Goal: Information Seeking & Learning: Find specific page/section

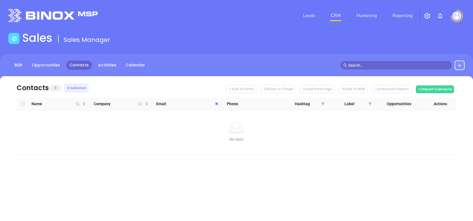
click at [218, 103] on icon at bounding box center [217, 104] width 4 height 4
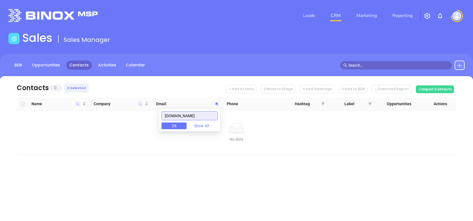
paste input "teagleinsuranceagency"
click at [213, 113] on input "teagleinsuranceagency.com" at bounding box center [189, 115] width 56 height 9
click at [213, 112] on input "teagleinsuranceagency.com" at bounding box center [189, 115] width 56 height 9
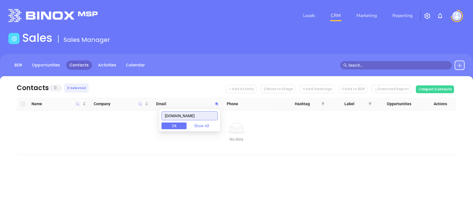
paste input "mcgowancompanies"
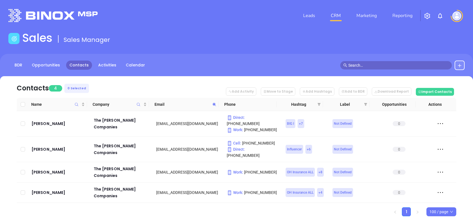
click at [213, 101] on span at bounding box center [214, 104] width 6 height 8
paste input "totallize"
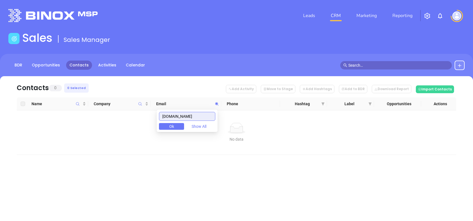
drag, startPoint x: 195, startPoint y: 115, endPoint x: 152, endPoint y: 117, distance: 43.0
click at [152, 117] on body "Leads CRM Marketing Reporting Financial Leads Leads Sales Sales Manager BDR Opp…" at bounding box center [236, 110] width 473 height 221
paste input "uiai"
type input "uiai.com"
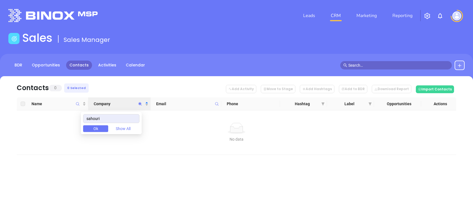
drag, startPoint x: 123, startPoint y: 117, endPoint x: 76, endPoint y: 119, distance: 48.0
click at [76, 119] on body "Leads CRM Marketing Reporting Financial Leads Leads Sales Sales Manager BDR Opp…" at bounding box center [236, 110] width 473 height 221
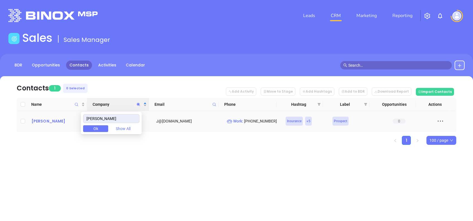
type input "teagle"
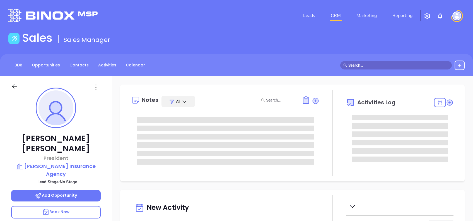
type input "09/25/2025"
type input "[PERSON_NAME]"
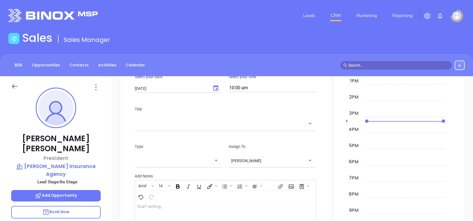
scroll to position [245, 0]
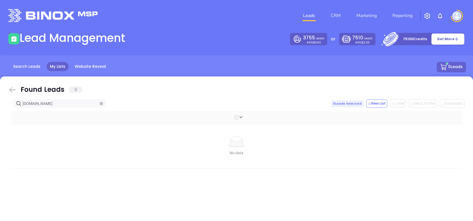
click at [14, 89] on icon at bounding box center [12, 89] width 6 height 5
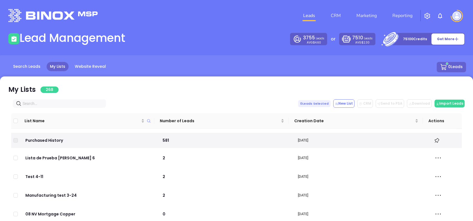
click at [62, 106] on input "text" at bounding box center [61, 103] width 76 height 6
paste input "[DOMAIN_NAME]"
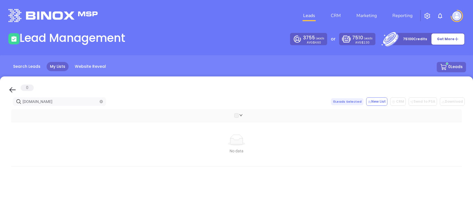
type input "[DOMAIN_NAME]"
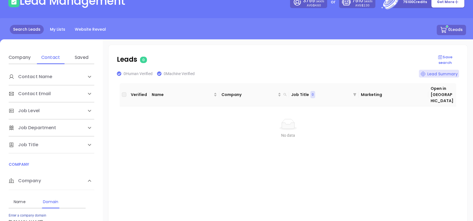
scroll to position [74, 0]
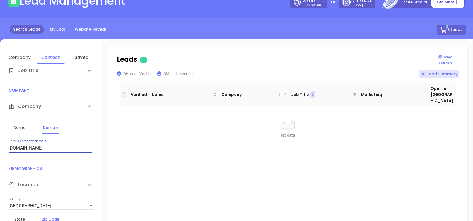
drag, startPoint x: 55, startPoint y: 147, endPoint x: 2, endPoint y: 149, distance: 53.6
click at [2, 149] on div "Contact Name First Name Last Name Contact Email Work or Personal Email Job Leve…" at bounding box center [51, 152] width 103 height 176
type input "[DOMAIN_NAME]"
click at [1, 151] on div "Contact Name First Name Last Name Contact Email Work or Personal Email Job Leve…" at bounding box center [51, 152] width 103 height 176
click at [72, 147] on input "teagleinsuranceagency.com" at bounding box center [51, 148] width 84 height 9
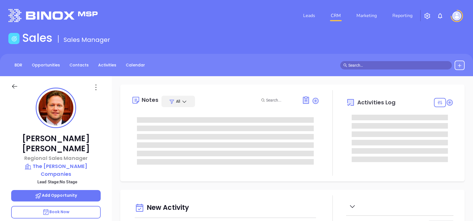
type input "[DATE]"
type input "[PERSON_NAME]"
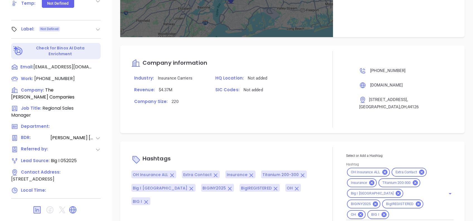
scroll to position [367, 0]
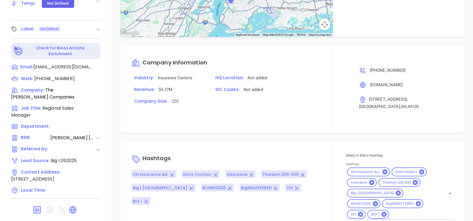
click at [435, 196] on div "OH Insurance ALL Extra Contact Insurance Titanium 200-300 Big I NY BIGINY2025 B…" at bounding box center [399, 192] width 107 height 53
type input "maia"
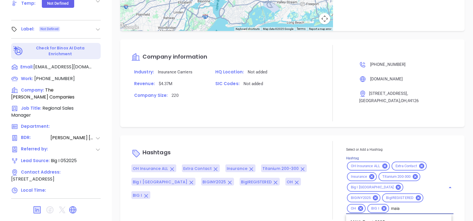
scroll to position [374, 0]
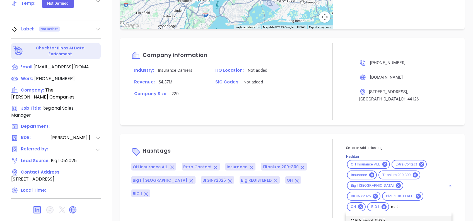
click at [383, 215] on li "MAIA Event 0925" at bounding box center [398, 220] width 105 height 10
click at [345, 134] on div "Hashtags OH Insurance ALL Extra Contact Insurance Titanium 200-300 Big I NY BIG…" at bounding box center [292, 179] width 344 height 90
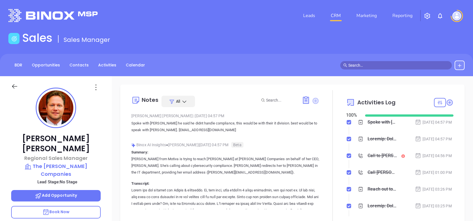
click at [312, 103] on icon at bounding box center [315, 101] width 6 height 6
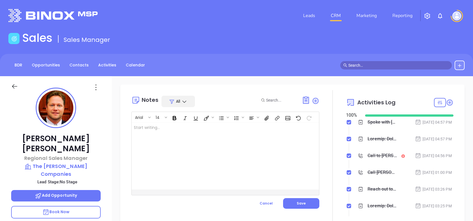
click at [215, 156] on div at bounding box center [219, 155] width 174 height 67
click at [195, 159] on div "﻿" at bounding box center [219, 155] width 174 height 67
click at [163, 147] on div at bounding box center [219, 155] width 174 height 67
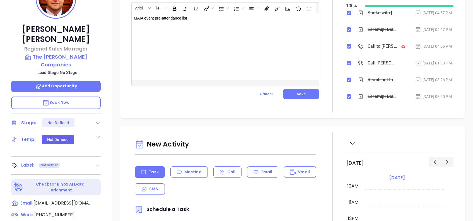
scroll to position [22, 0]
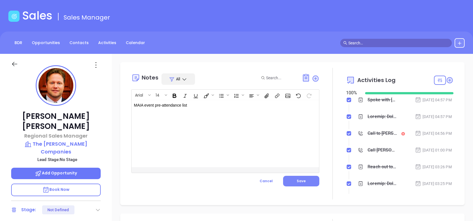
click at [302, 179] on span "Save" at bounding box center [301, 180] width 9 height 5
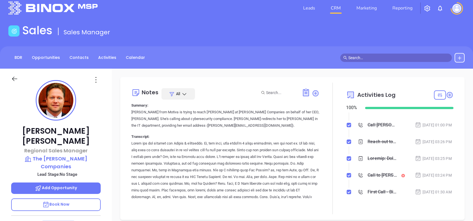
scroll to position [0, 0]
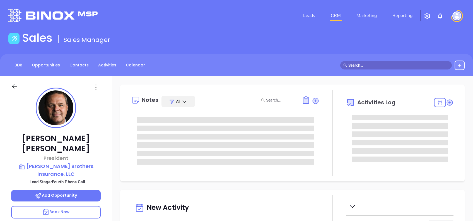
type input "[DATE]"
type input "[PERSON_NAME]"
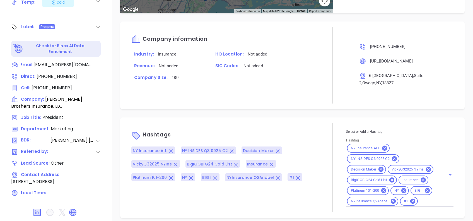
scroll to position [395, 0]
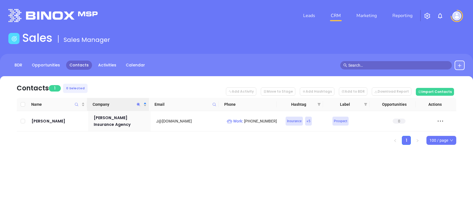
click at [137, 102] on span "Company" at bounding box center [138, 104] width 6 height 13
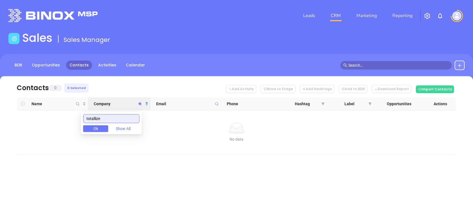
drag, startPoint x: 107, startPoint y: 118, endPoint x: 62, endPoint y: 116, distance: 45.8
click at [60, 118] on body "Leads CRM Marketing Reporting Financial Leads Leads Sales Sales Manager BDR Opp…" at bounding box center [236, 110] width 473 height 221
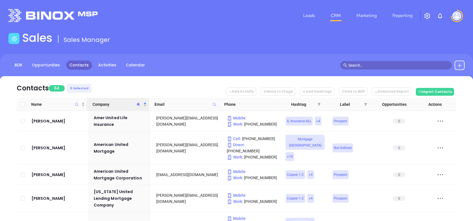
click at [118, 87] on nav "Contacts 64 0 Selected Add Activity Move to Stage Add Hashtags Add to BDR Downl…" at bounding box center [236, 87] width 439 height 22
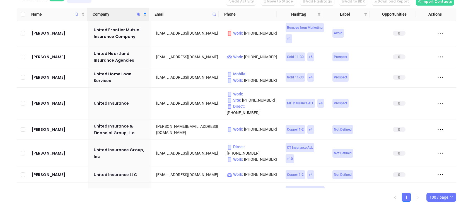
scroll to position [53, 0]
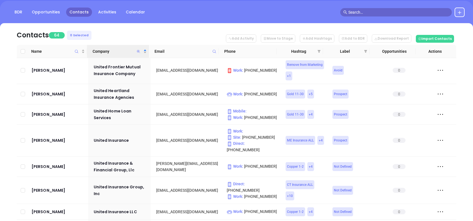
click at [138, 51] on icon "Company" at bounding box center [138, 51] width 3 height 3
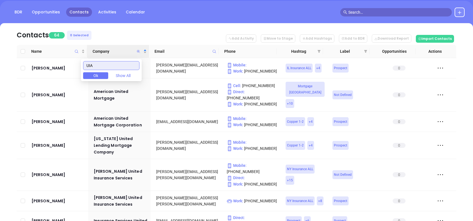
scroll to position [0, 0]
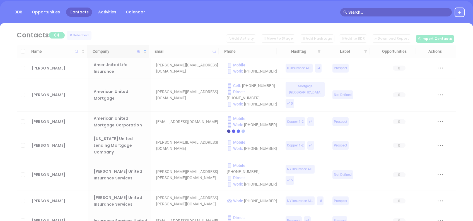
click at [165, 34] on div at bounding box center [236, 130] width 456 height 215
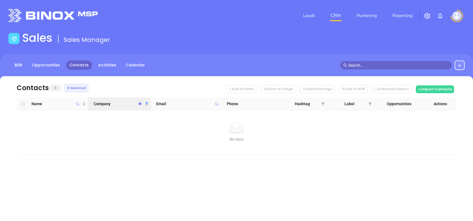
click at [140, 105] on icon "Company" at bounding box center [140, 104] width 4 height 4
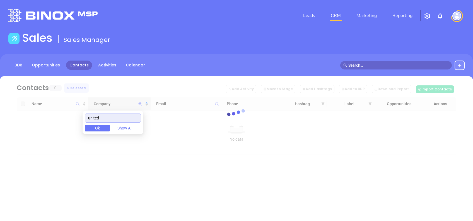
type input "united"
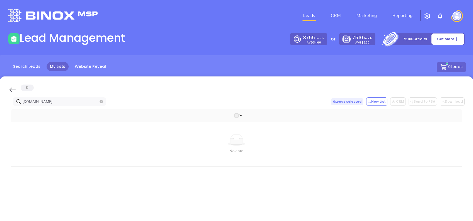
click at [11, 89] on icon at bounding box center [12, 90] width 8 height 8
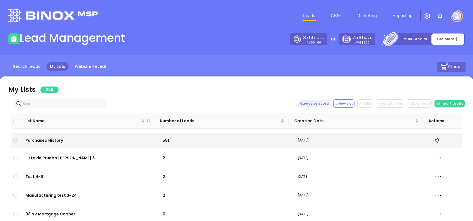
click at [71, 100] on input "text" at bounding box center [61, 103] width 76 height 6
paste input "[DOMAIN_NAME]"
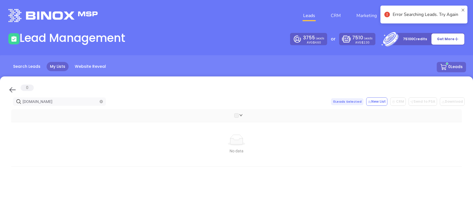
type input "[DOMAIN_NAME]"
drag, startPoint x: 15, startPoint y: 91, endPoint x: 22, endPoint y: 98, distance: 10.1
click at [15, 92] on icon at bounding box center [12, 90] width 8 height 8
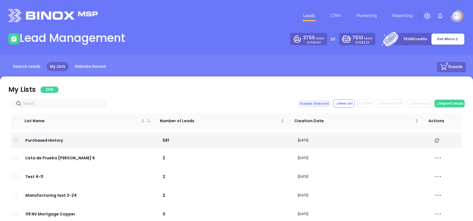
click at [57, 103] on input "text" at bounding box center [61, 103] width 76 height 6
paste input "[DOMAIN_NAME]"
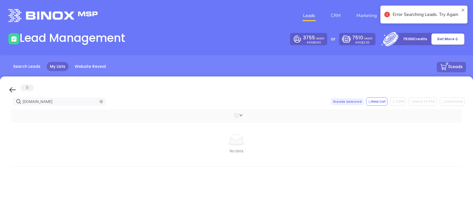
type input "[DOMAIN_NAME]"
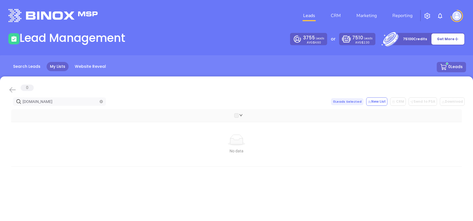
click at [14, 90] on icon at bounding box center [12, 90] width 8 height 8
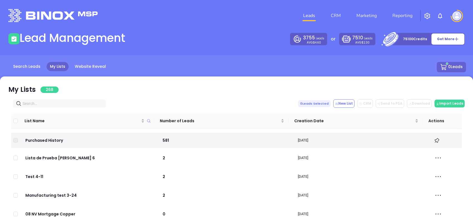
click at [51, 104] on input "text" at bounding box center [61, 103] width 76 height 6
paste input "teagleinsuranceagency.com"
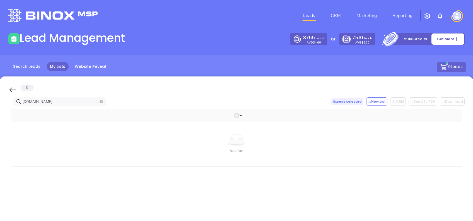
type input "teagleinsuranceagency.com"
click at [12, 91] on icon at bounding box center [12, 90] width 8 height 8
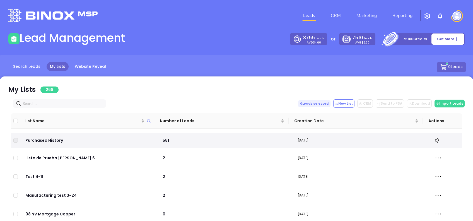
click at [69, 103] on input "text" at bounding box center [61, 103] width 76 height 6
paste input "[DOMAIN_NAME]"
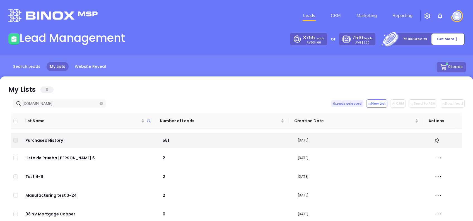
click at [48, 101] on input "[DOMAIN_NAME]" at bounding box center [61, 103] width 76 height 6
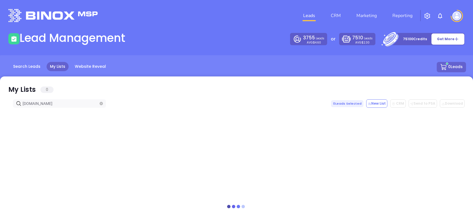
paste input "[DOMAIN_NAME]"
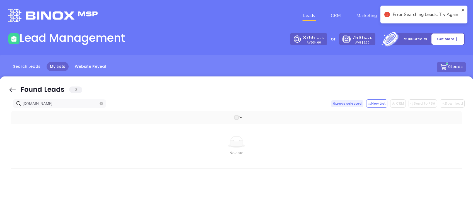
type input "[DOMAIN_NAME]"
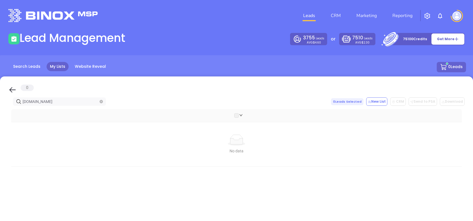
drag, startPoint x: 72, startPoint y: 100, endPoint x: 21, endPoint y: 101, distance: 51.0
click at [21, 101] on span "[DOMAIN_NAME]" at bounding box center [59, 101] width 93 height 8
click at [11, 85] on div at bounding box center [236, 88] width 456 height 9
click at [21, 84] on div at bounding box center [21, 84] width 0 height 0
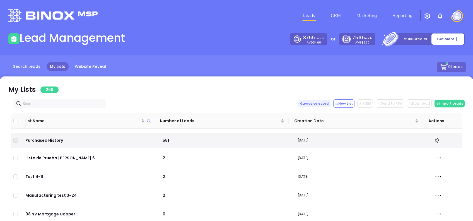
click at [53, 103] on input "text" at bounding box center [61, 103] width 76 height 6
paste input "[DOMAIN_NAME]"
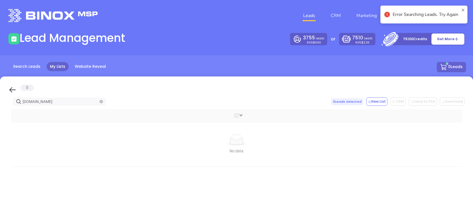
type input "[DOMAIN_NAME]"
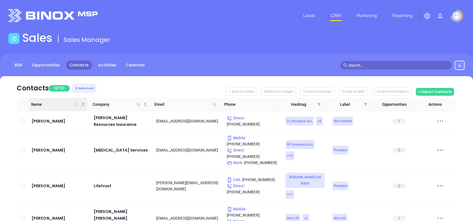
click at [75, 105] on icon "Name" at bounding box center [76, 104] width 4 height 4
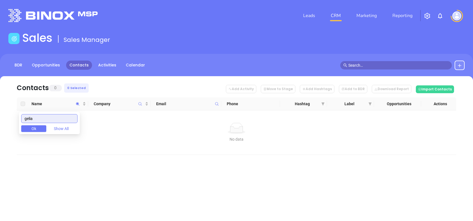
type input "gelia"
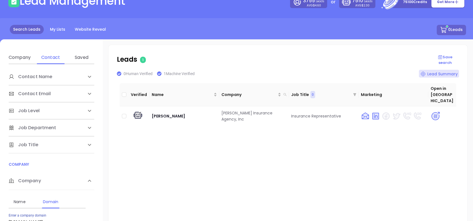
scroll to position [74, 0]
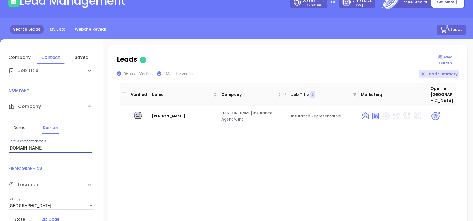
click at [72, 147] on input "[DOMAIN_NAME]" at bounding box center [51, 148] width 84 height 9
type input "[DOMAIN_NAME]"
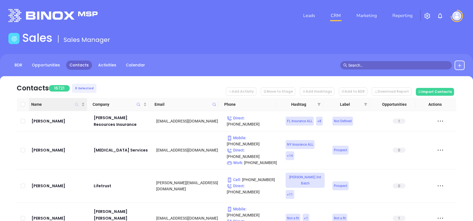
click at [77, 103] on icon "Name" at bounding box center [76, 104] width 3 height 3
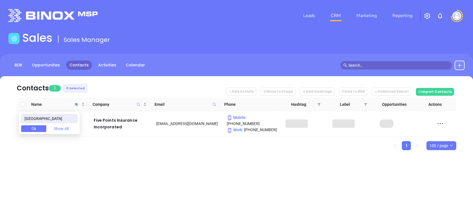
type input "[GEOGRAPHIC_DATA]"
click at [329, 152] on div "Contacts 1 0 Selected Add Activity Move to Stage Add Hashtags Add to BDR Downlo…" at bounding box center [236, 122] width 473 height 93
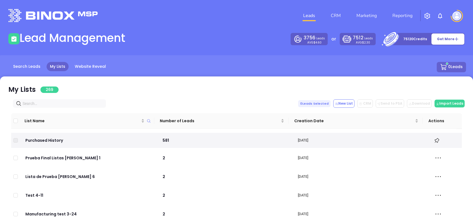
click at [49, 101] on input "text" at bounding box center [61, 103] width 76 height 6
click at [72, 103] on input "text" at bounding box center [61, 103] width 76 height 6
paste input "teagleinsuranceagency.com"
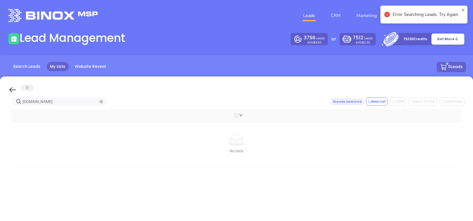
type input "teagleinsuranceagency.com"
